Goal: Find specific page/section: Find specific page/section

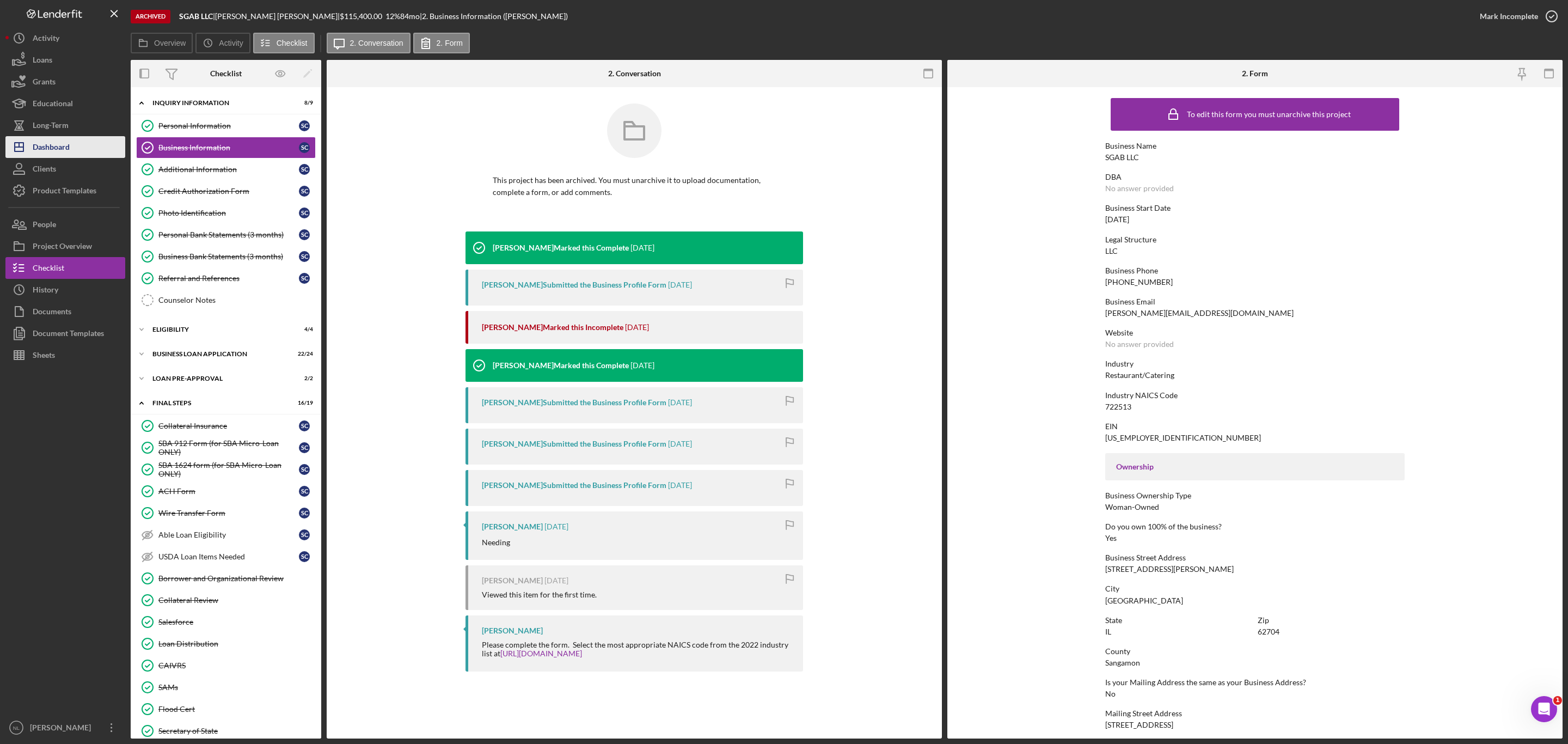
click at [74, 152] on button "Icon/Dashboard Dashboard" at bounding box center [65, 147] width 120 height 22
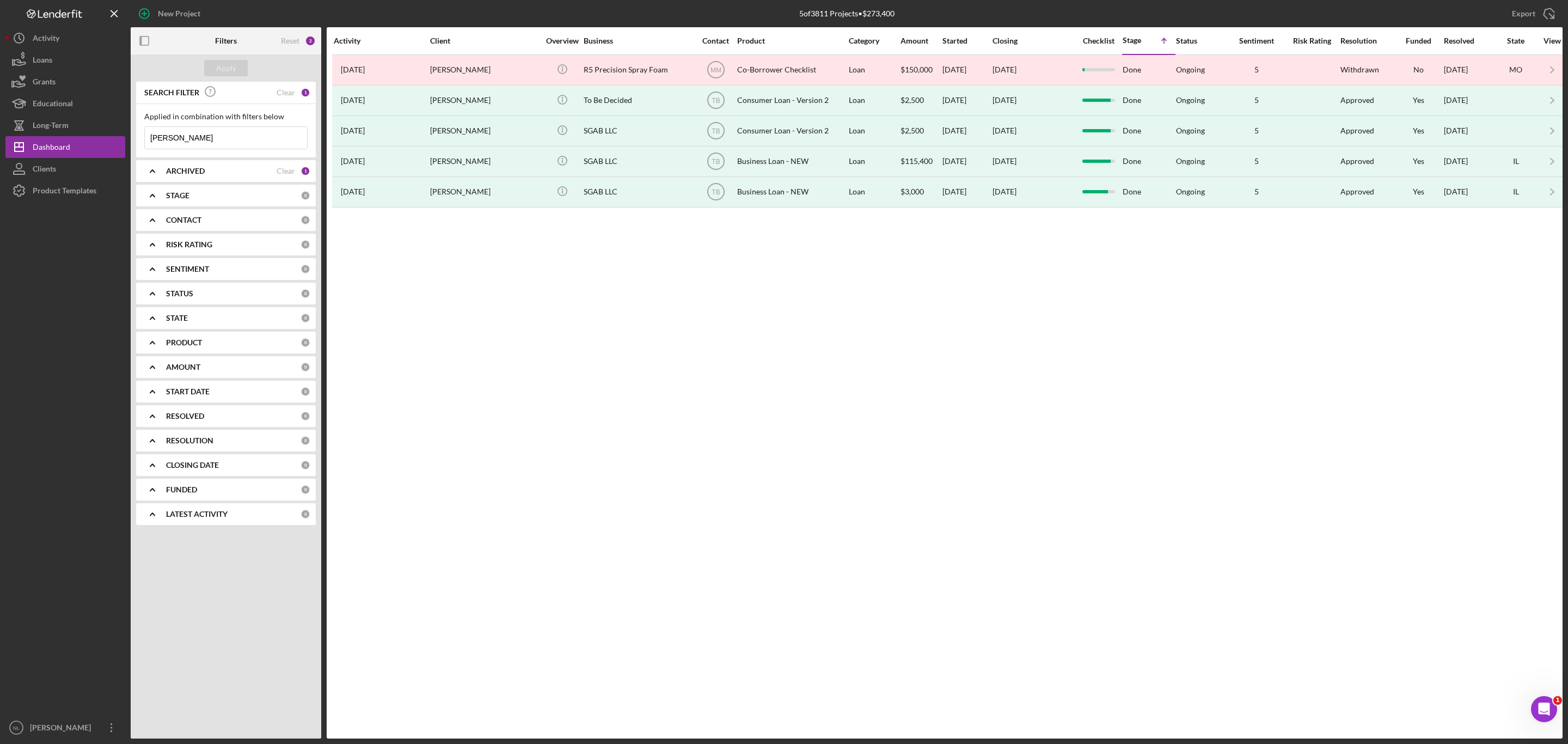
click at [197, 173] on b "ARCHIVED" at bounding box center [185, 171] width 38 height 9
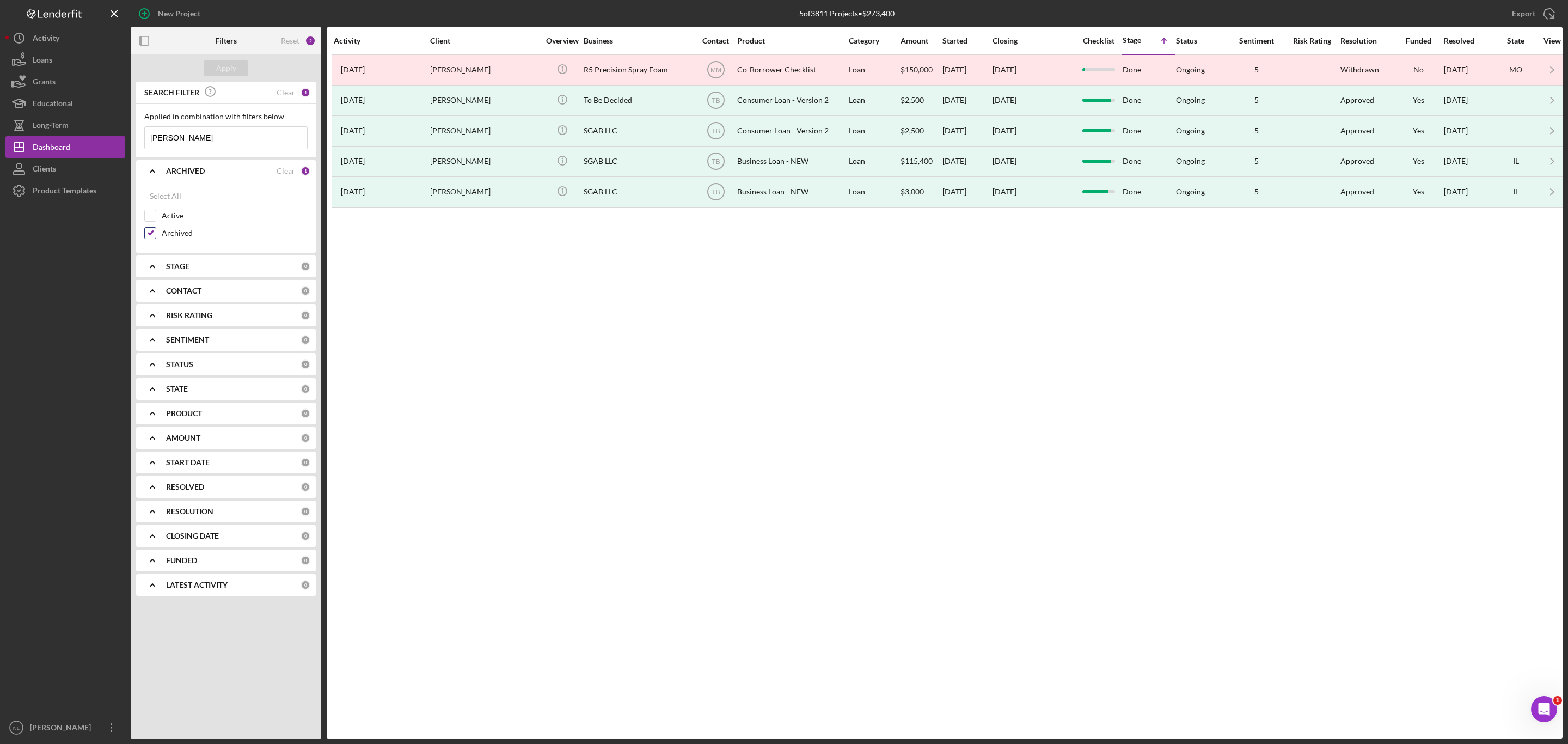
click at [156, 234] on input "Archived" at bounding box center [150, 233] width 11 height 11
checkbox input "false"
click at [150, 218] on input "Active" at bounding box center [150, 216] width 11 height 11
checkbox input "true"
click at [236, 70] on button "Apply" at bounding box center [226, 68] width 43 height 17
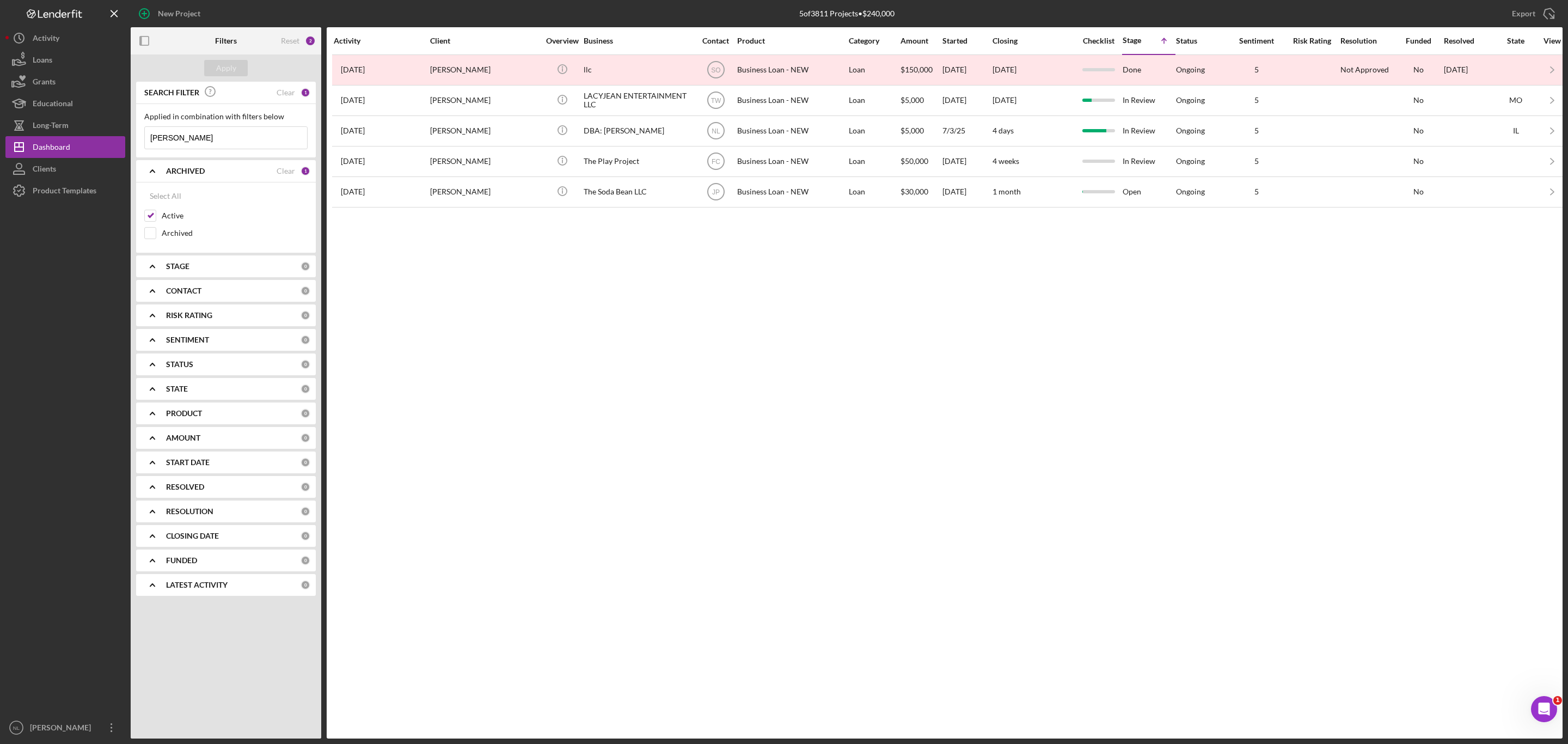
click at [197, 137] on input "[PERSON_NAME]" at bounding box center [226, 137] width 163 height 22
click at [167, 288] on b "CONTACT" at bounding box center [183, 290] width 36 height 9
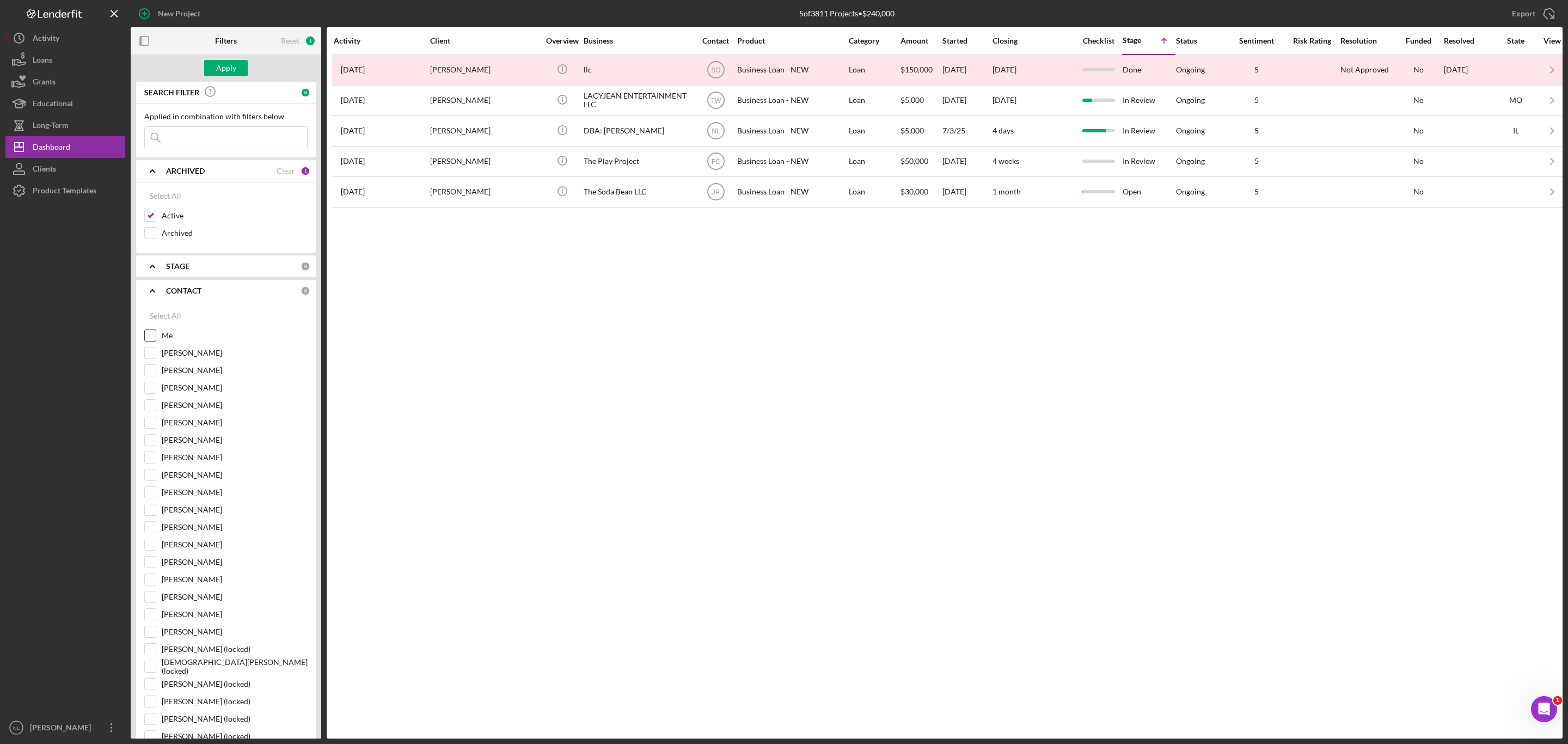
click at [152, 339] on input "Me" at bounding box center [150, 335] width 11 height 11
checkbox input "true"
click at [210, 72] on button "Apply" at bounding box center [226, 68] width 43 height 17
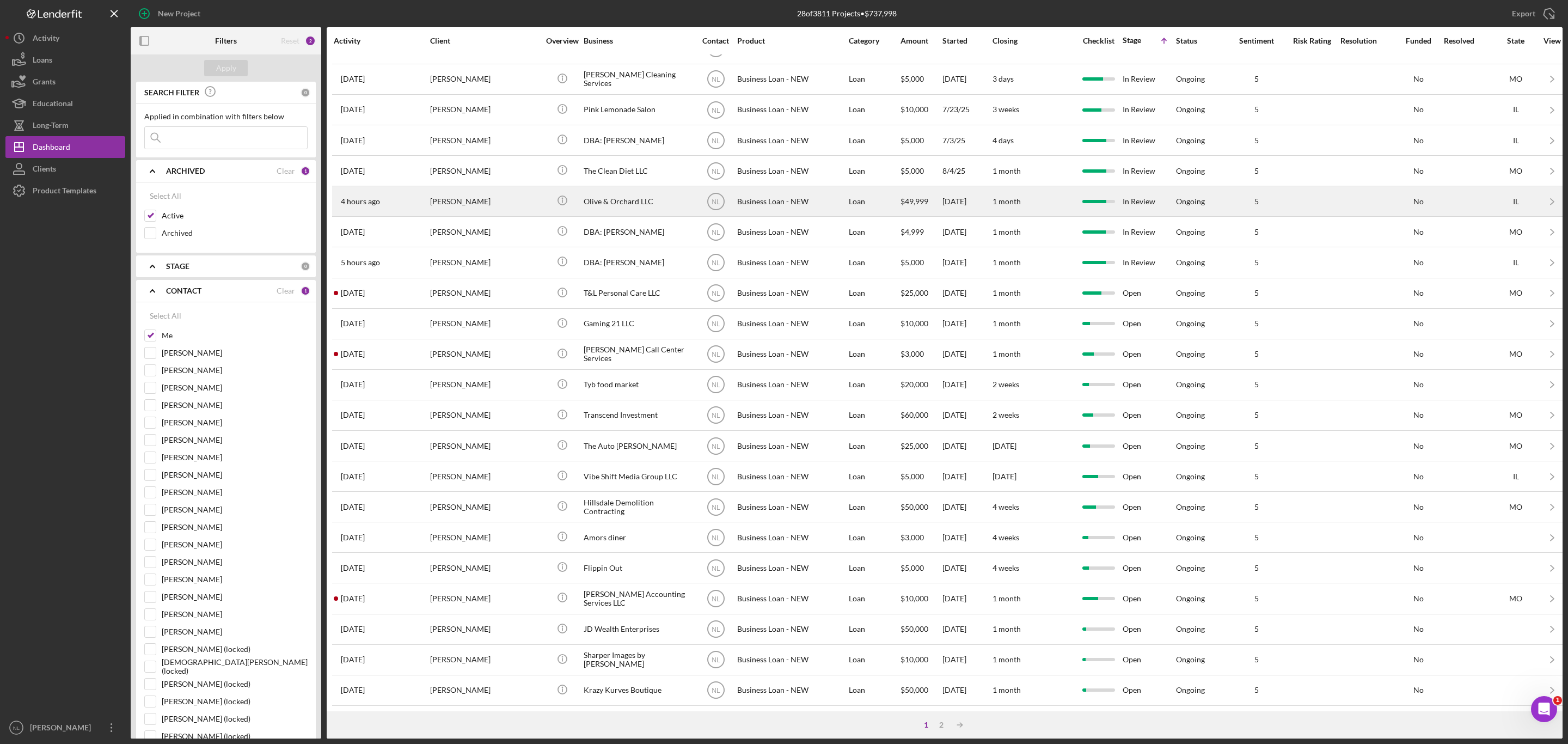
scroll to position [143, 0]
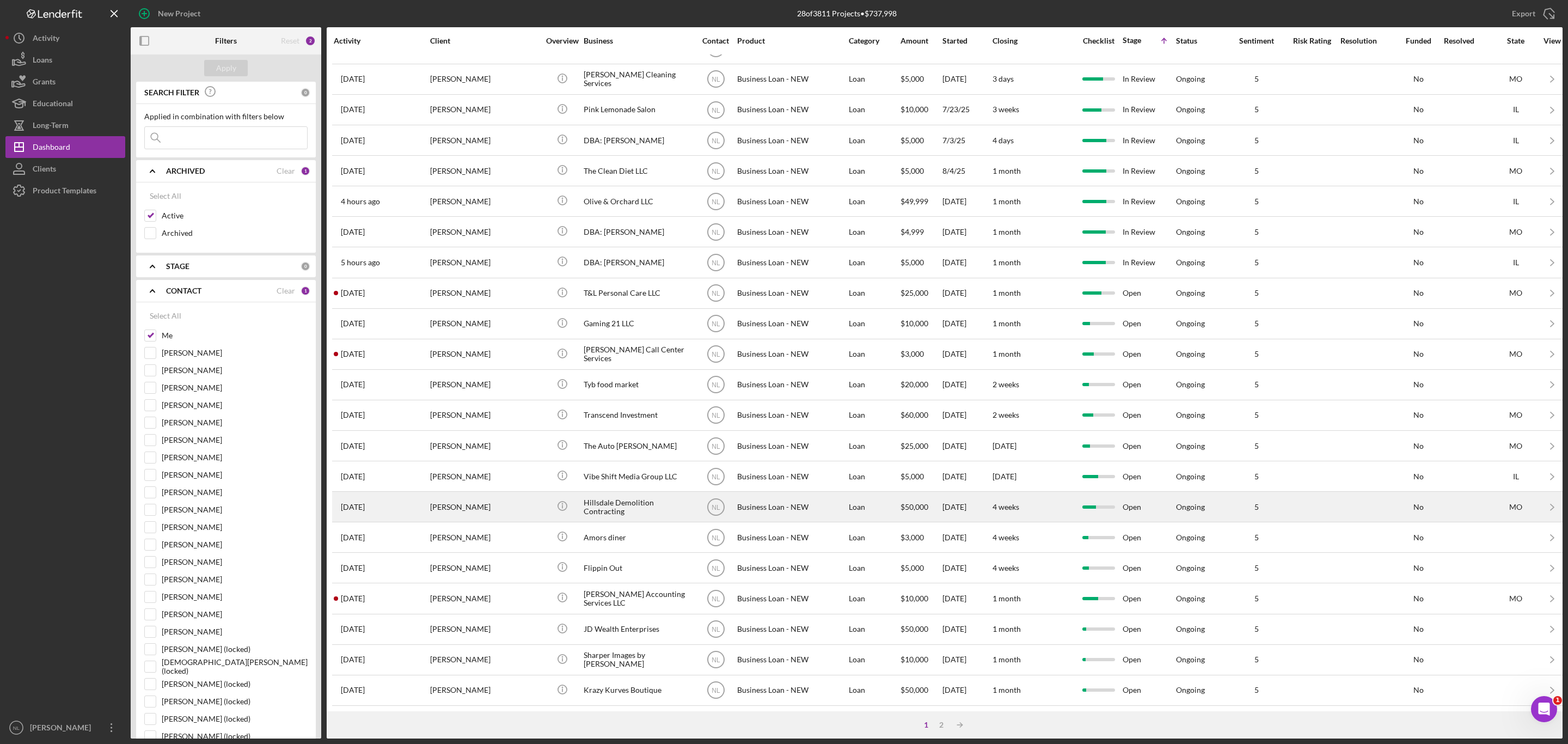
click at [522, 492] on div "[PERSON_NAME]" at bounding box center [484, 506] width 109 height 29
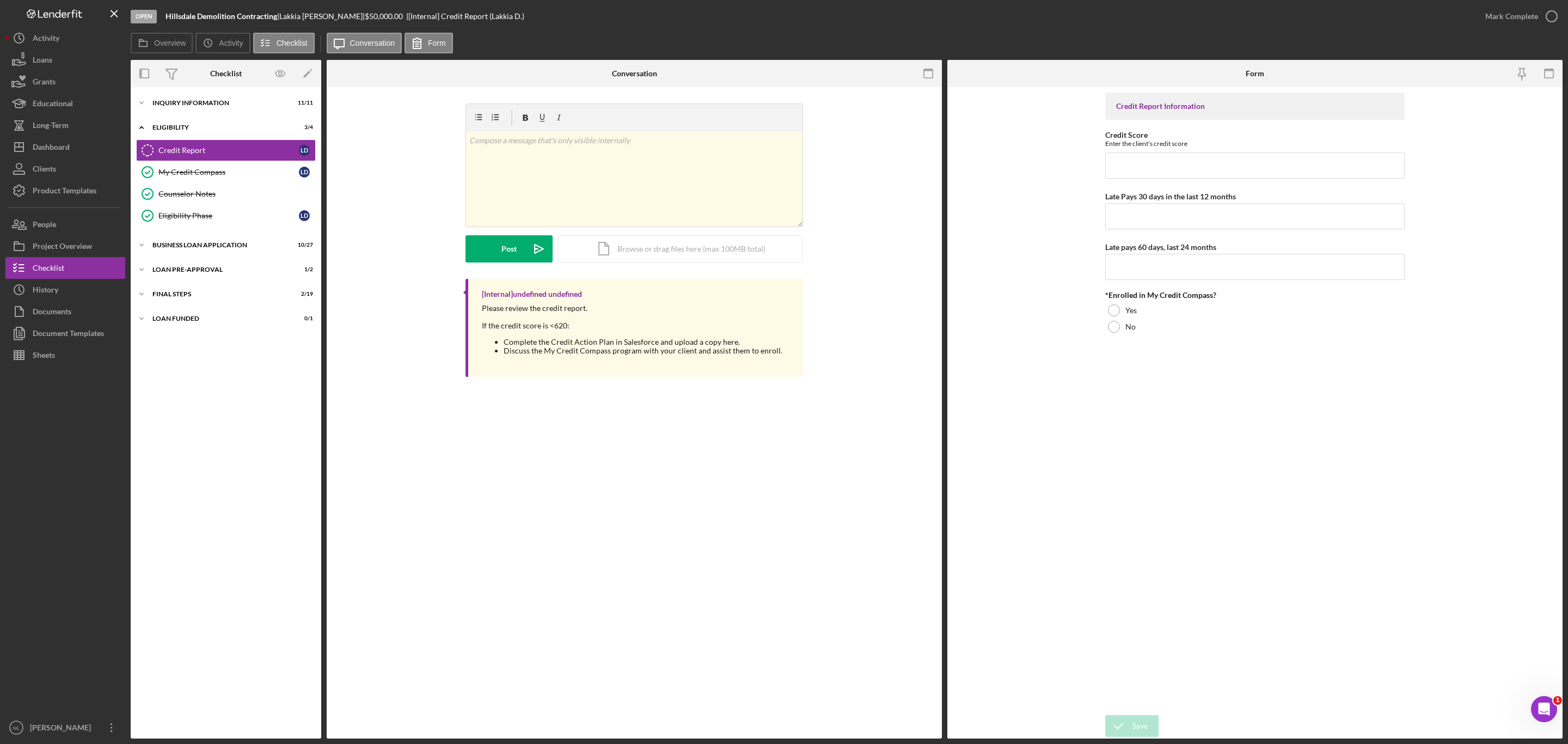
click at [522, 483] on div "Credit Report Credit Report v Color teal Color pink Remove color Add row above …" at bounding box center [635, 412] width 615 height 651
